Goal: Task Accomplishment & Management: Manage account settings

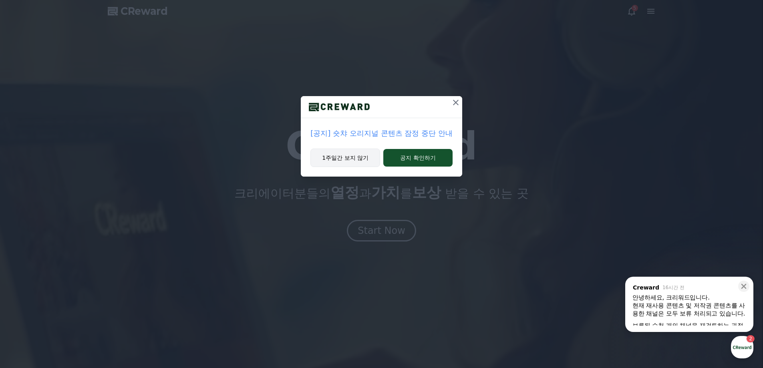
click at [351, 154] on button "1주일간 보지 않기" at bounding box center [346, 158] width 70 height 18
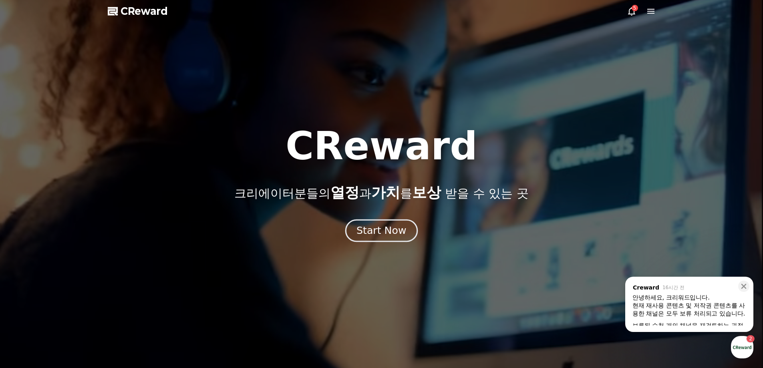
click at [373, 230] on div "Start Now" at bounding box center [382, 231] width 50 height 14
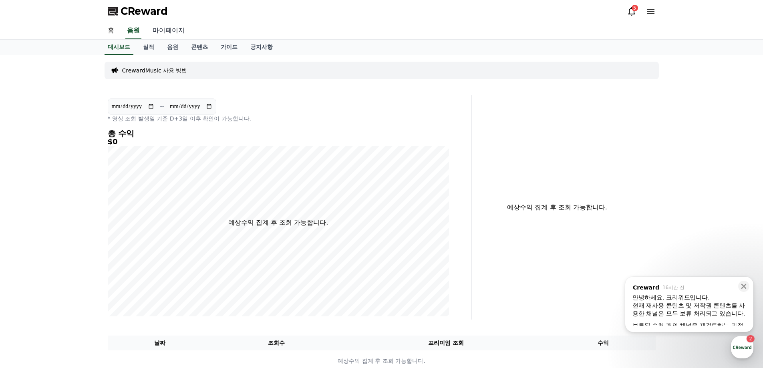
click at [166, 31] on link "마이페이지" at bounding box center [168, 30] width 45 height 17
select select "**********"
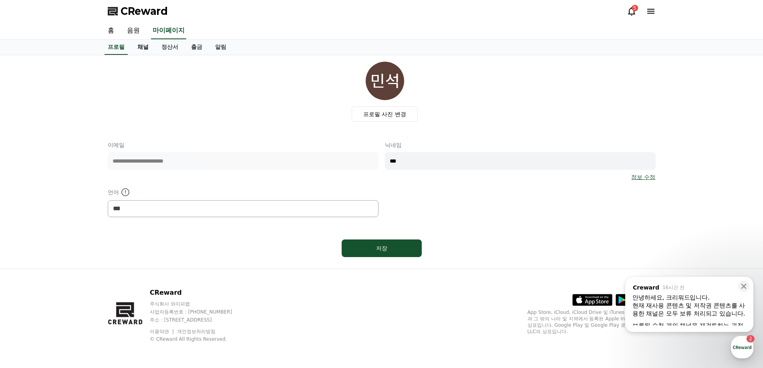
click at [135, 47] on link "채널" at bounding box center [143, 47] width 24 height 15
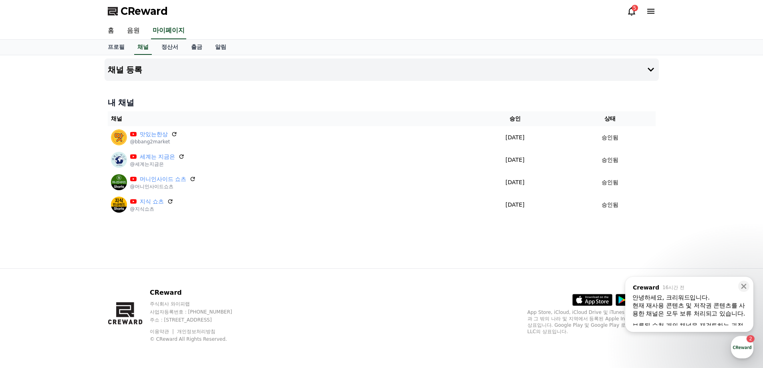
click at [702, 309] on div "현재 재사용 콘텐츠 및 저작권 콘텐츠를 사용한 채널은 모두 보류 처리되고 있습니다. ​" at bounding box center [690, 310] width 114 height 16
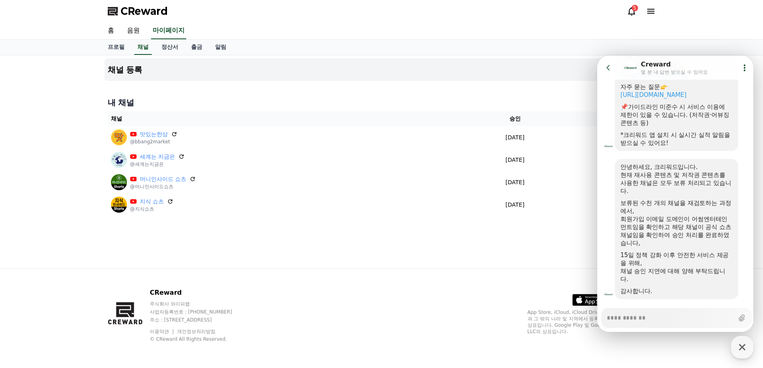
scroll to position [160, 0]
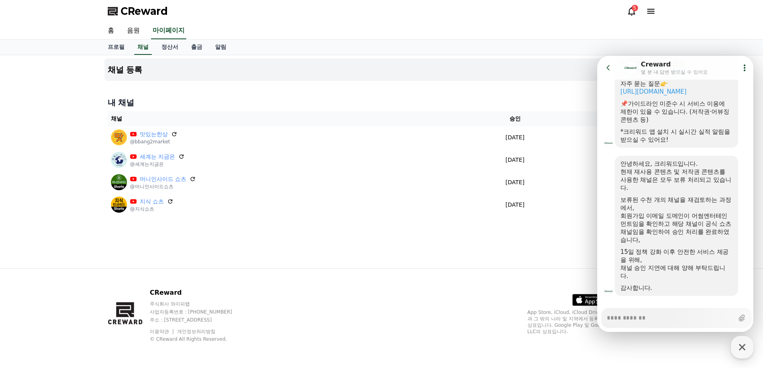
type textarea "*"
click at [686, 215] on div "회원가입 이메일 도메인이 어썸엔터테인먼트임을 확인하고 해당 채널이 공식 쇼츠 채널임을 확인하여 승인 처리를 완료하였습니다," at bounding box center [677, 228] width 112 height 32
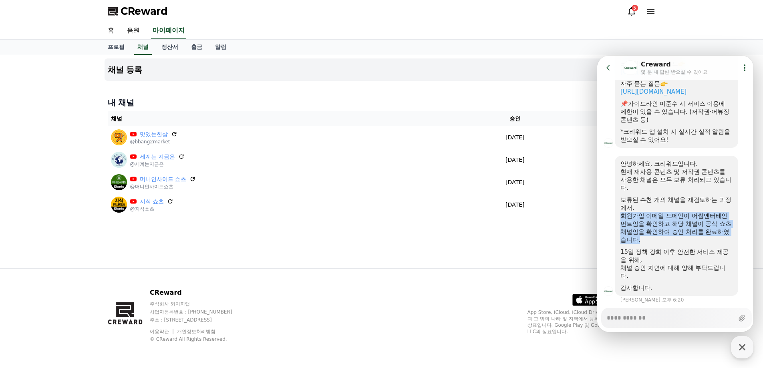
click at [684, 224] on div "회원가입 이메일 도메인이 어썸엔터테인먼트임을 확인하고 해당 채널이 공식 쇼츠 채널임을 확인하여 승인 처리를 완료하였습니다," at bounding box center [677, 228] width 112 height 32
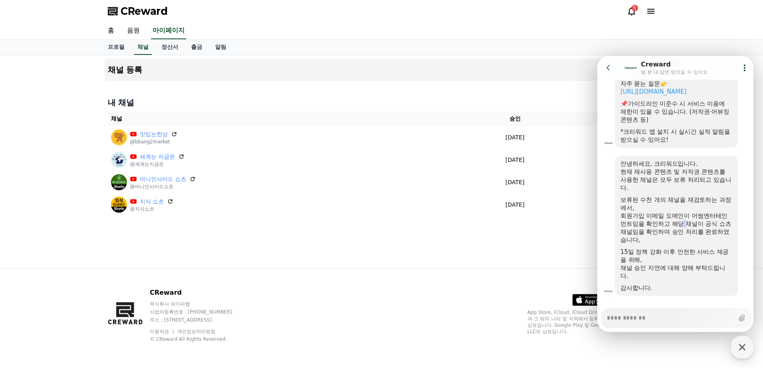
click at [684, 224] on div "회원가입 이메일 도메인이 어썸엔터테인먼트임을 확인하고 해당 채널이 공식 쇼츠 채널임을 확인하여 승인 처리를 완료하였습니다," at bounding box center [677, 228] width 112 height 32
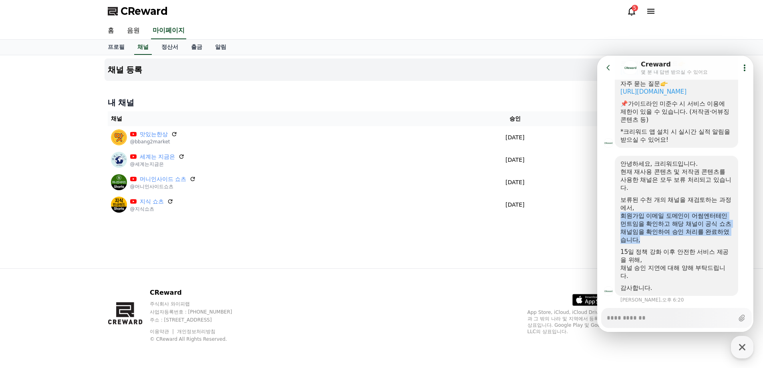
click at [684, 224] on div "회원가입 이메일 도메인이 어썸엔터테인먼트임을 확인하고 해당 채널이 공식 쇼츠 채널임을 확인하여 승인 처리를 완료하였습니다," at bounding box center [677, 228] width 112 height 32
click at [684, 228] on div "회원가입 이메일 도메인이 어썸엔터테인먼트임을 확인하고 해당 채널이 공식 쇼츠 채널임을 확인하여 승인 처리를 완료하였습니다," at bounding box center [677, 228] width 112 height 32
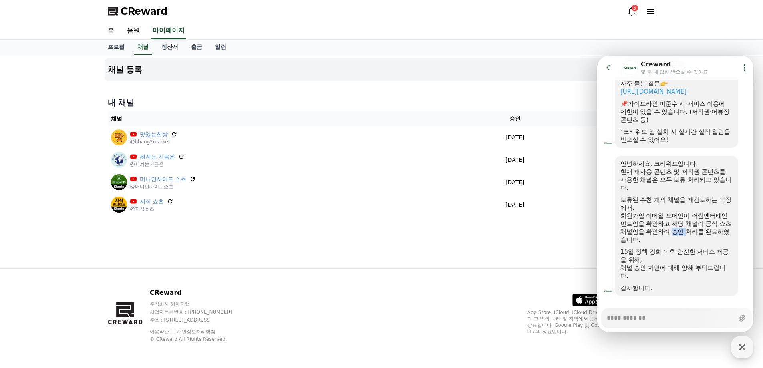
click at [684, 228] on div "회원가입 이메일 도메인이 어썸엔터테인먼트임을 확인하고 해당 채널이 공식 쇼츠 채널임을 확인하여 승인 처리를 완료하였습니다," at bounding box center [677, 228] width 112 height 32
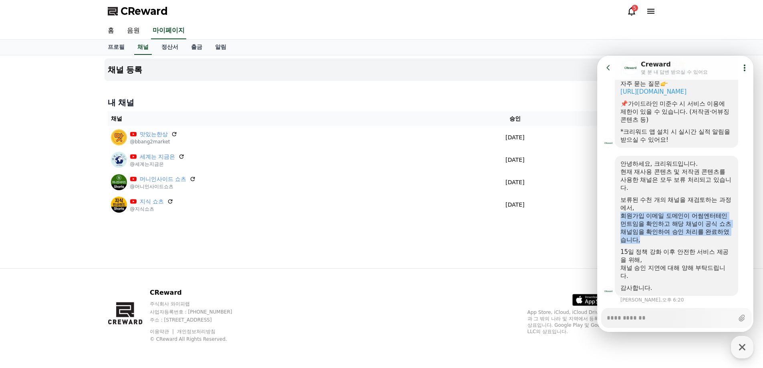
click at [683, 234] on div "회원가입 이메일 도메인이 어썸엔터테인먼트임을 확인하고 해당 채널이 공식 쇼츠 채널임을 확인하여 승인 처리를 완료하였습니다," at bounding box center [677, 228] width 112 height 32
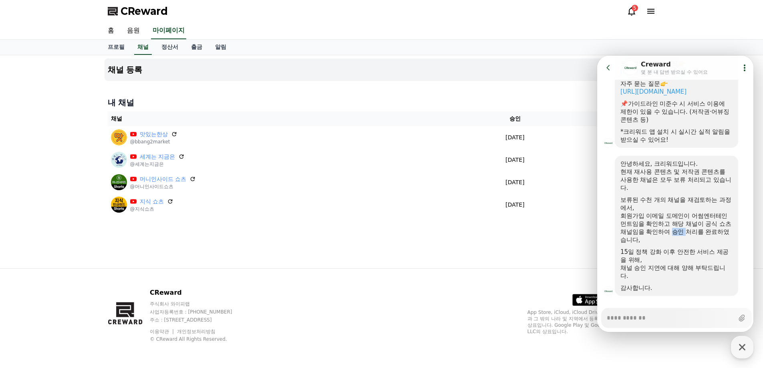
click at [683, 234] on div "회원가입 이메일 도메인이 어썸엔터테인먼트임을 확인하고 해당 채널이 공식 쇼츠 채널임을 확인하여 승인 처리를 완료하였습니다," at bounding box center [677, 228] width 112 height 32
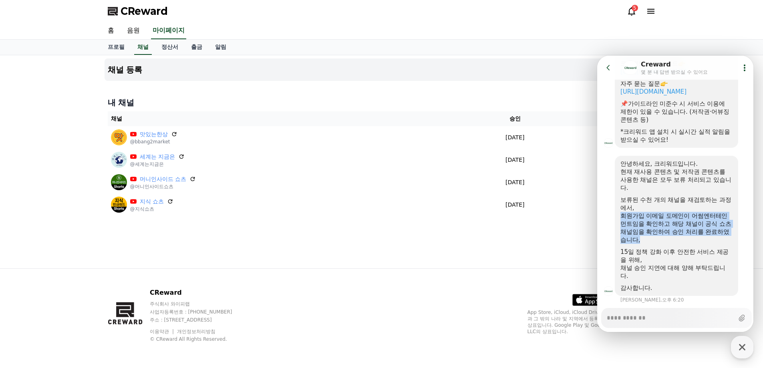
click at [683, 234] on div "회원가입 이메일 도메인이 어썸엔터테인먼트임을 확인하고 해당 채널이 공식 쇼츠 채널임을 확인하여 승인 처리를 완료하였습니다," at bounding box center [677, 228] width 112 height 32
click at [682, 247] on div at bounding box center [677, 246] width 112 height 4
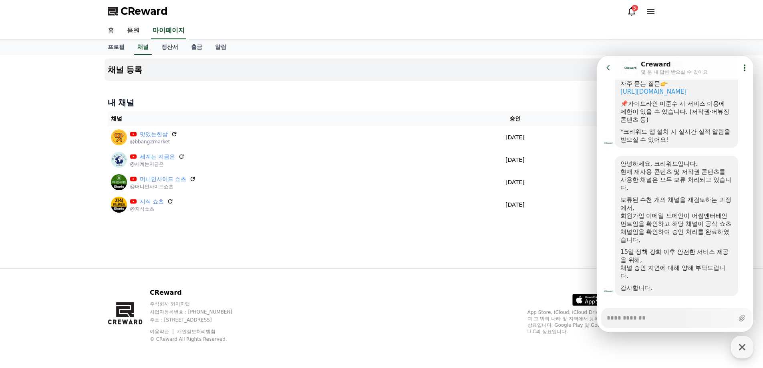
click at [682, 247] on div at bounding box center [677, 246] width 112 height 4
click at [682, 253] on div "15일 정책 강화 이후 안전한 서비스 제공을 위해," at bounding box center [677, 256] width 112 height 16
click at [684, 272] on div "채널 승인 지연에 대해 양해 부탁드립니다." at bounding box center [677, 272] width 112 height 16
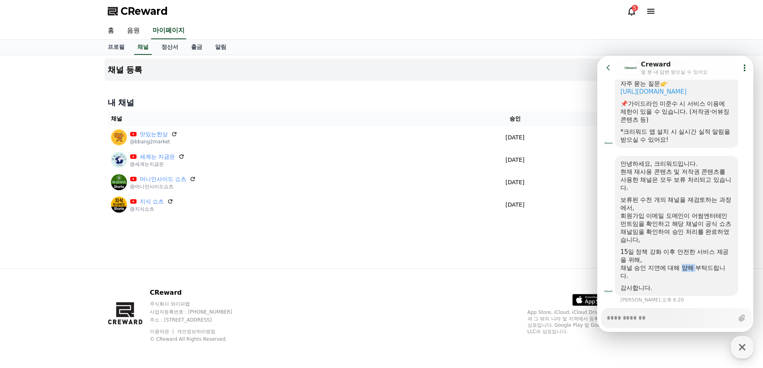
click at [684, 272] on div "채널 승인 지연에 대해 양해 부탁드립니다." at bounding box center [677, 272] width 112 height 16
click at [684, 275] on div "채널 승인 지연에 대해 양해 부탁드립니다." at bounding box center [677, 272] width 112 height 16
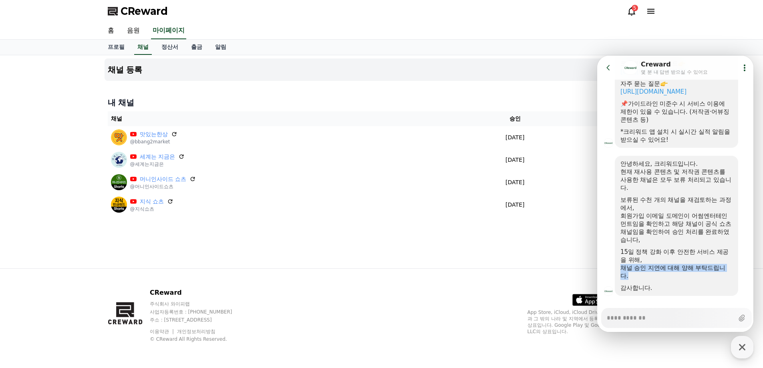
click at [684, 275] on div "채널 승인 지연에 대해 양해 부탁드립니다." at bounding box center [677, 272] width 112 height 16
click at [685, 282] on div at bounding box center [677, 282] width 112 height 4
click at [686, 275] on div "채널 승인 지연에 대해 양해 부탁드립니다." at bounding box center [677, 272] width 112 height 16
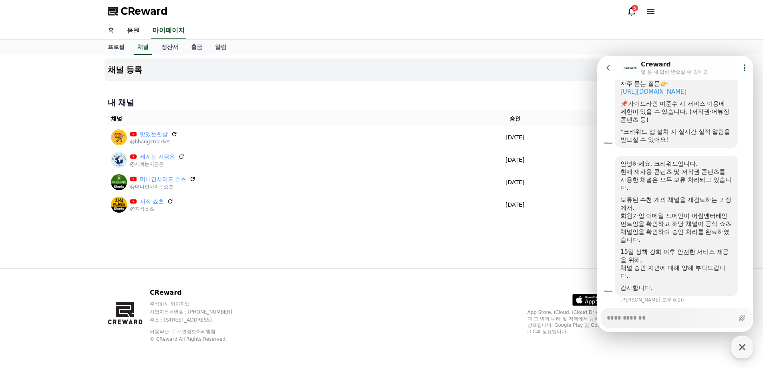
click at [610, 65] on icon at bounding box center [609, 68] width 8 height 8
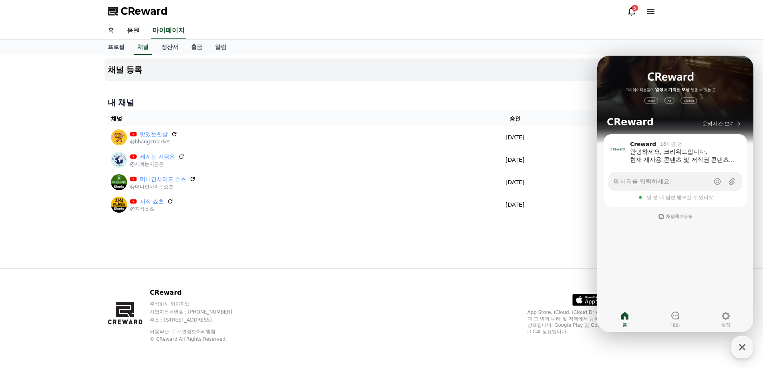
click at [632, 8] on div "5" at bounding box center [635, 8] width 6 height 6
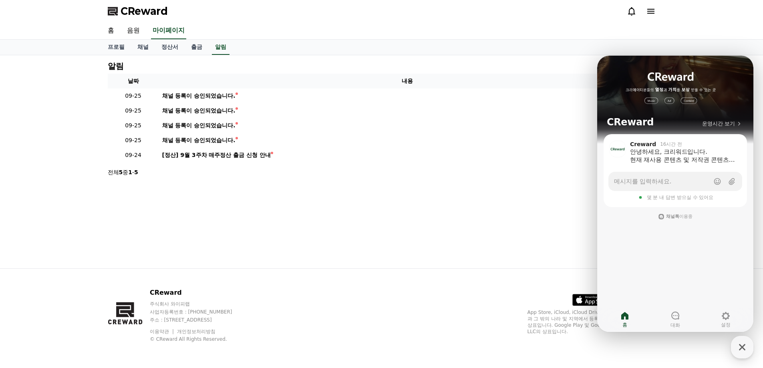
click at [230, 192] on div "알림 날짜 내용 09-25 채널 등록이 승인되었습니다. 09-25 채널 등록이 승인되었습니다. 09-25 채널 등록이 승인되었습니다. 09-2…" at bounding box center [381, 161] width 561 height 213
click at [121, 49] on link "프로필" at bounding box center [116, 47] width 30 height 15
select select "**********"
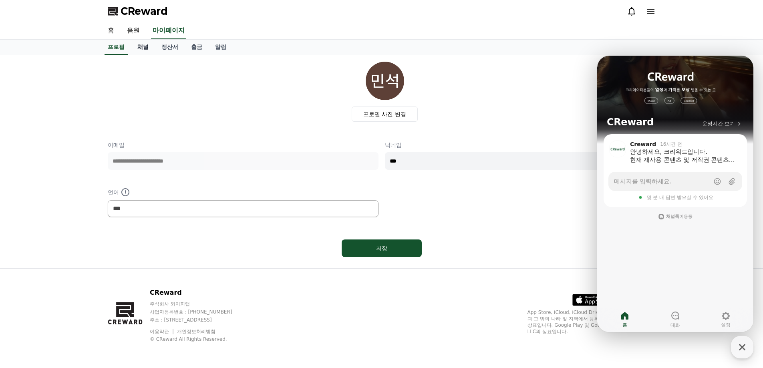
click at [145, 48] on link "채널" at bounding box center [143, 47] width 24 height 15
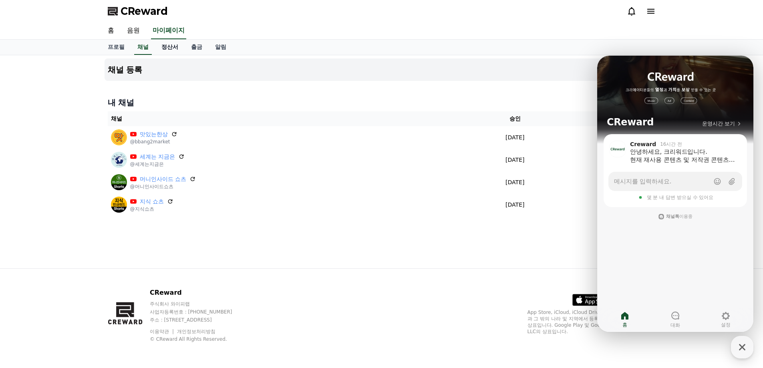
click at [162, 46] on link "정산서" at bounding box center [170, 47] width 30 height 15
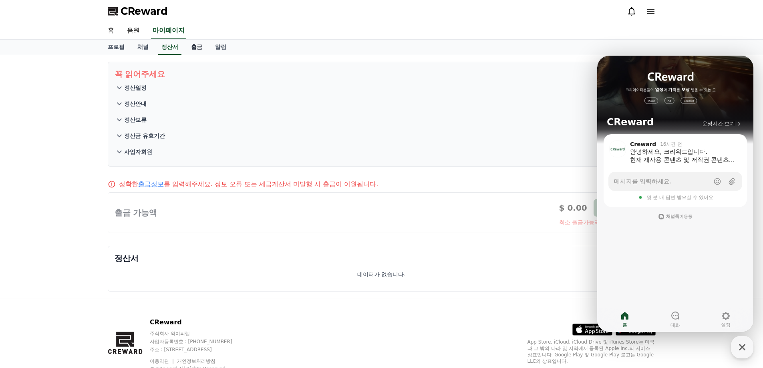
click at [201, 47] on link "출금" at bounding box center [197, 47] width 24 height 15
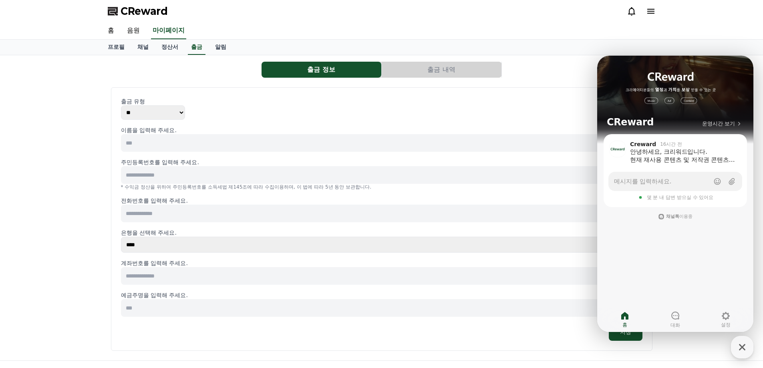
click at [93, 115] on div "출금 정보 출금 내역 출금 유형 ** *** 이름을 입력해 주세요. 주민등록번호를 입력해 주세요. 확인 * 수익금 정산을 위하여 주민등록번호를…" at bounding box center [381, 207] width 763 height 305
click at [137, 7] on span "CReward" at bounding box center [144, 11] width 47 height 13
